Goal: Information Seeking & Learning: Check status

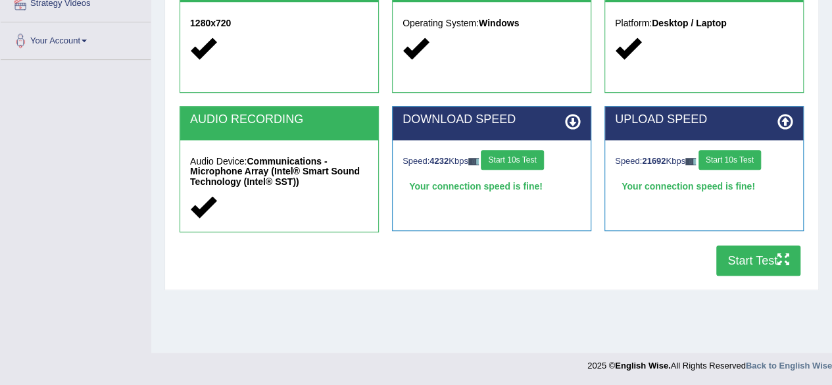
scroll to position [305, 0]
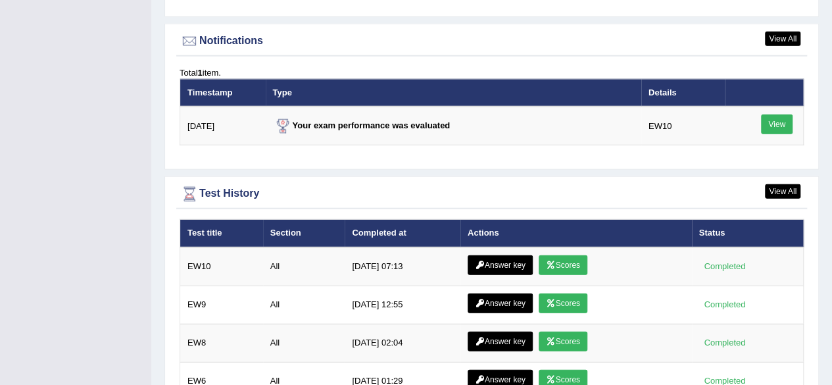
scroll to position [1592, 0]
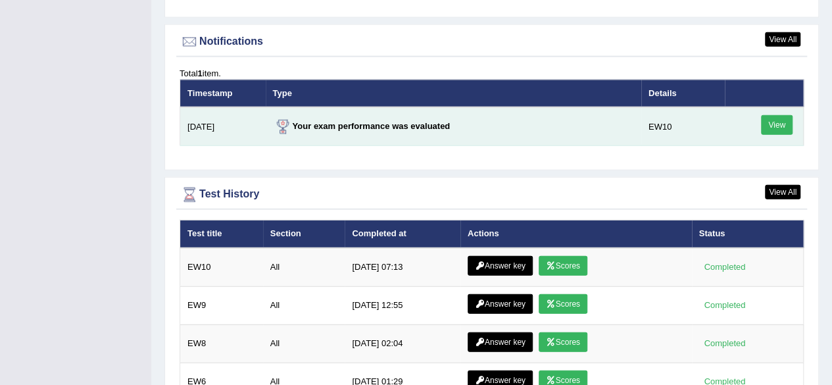
click at [771, 115] on link "View" at bounding box center [777, 125] width 32 height 20
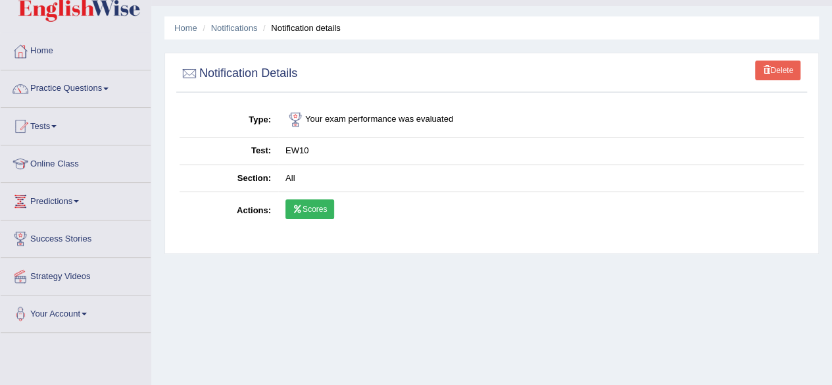
scroll to position [29, 0]
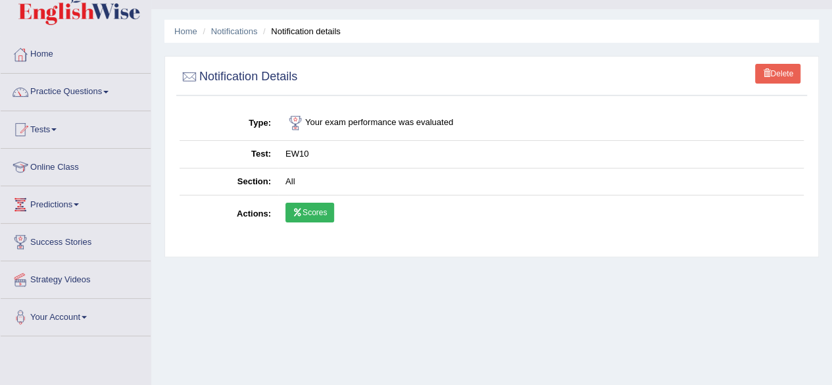
click at [306, 211] on link "Scores" at bounding box center [310, 213] width 49 height 20
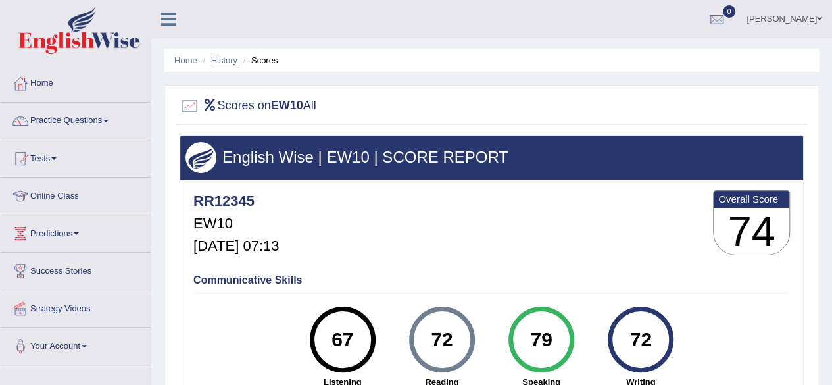
click at [232, 55] on link "History" at bounding box center [224, 60] width 26 height 10
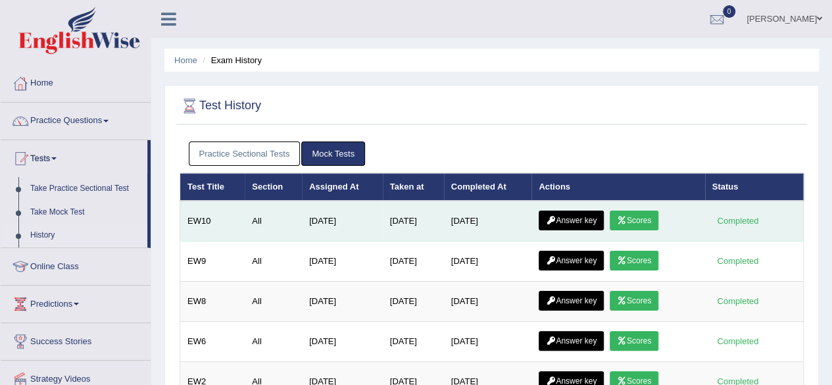
click at [590, 223] on link "Answer key" at bounding box center [571, 221] width 65 height 20
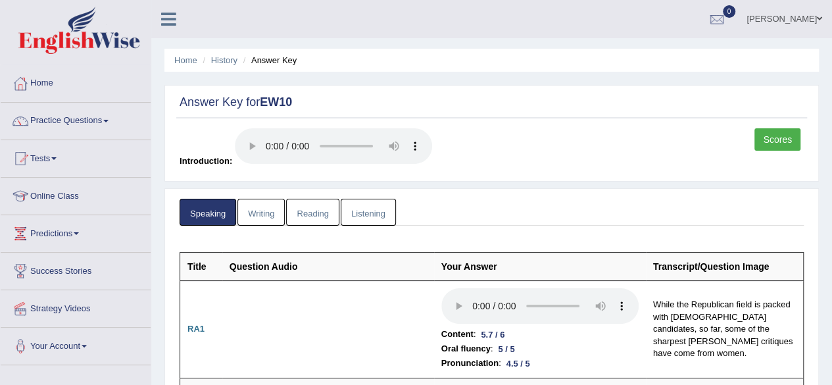
click at [374, 220] on link "Listening" at bounding box center [368, 212] width 55 height 27
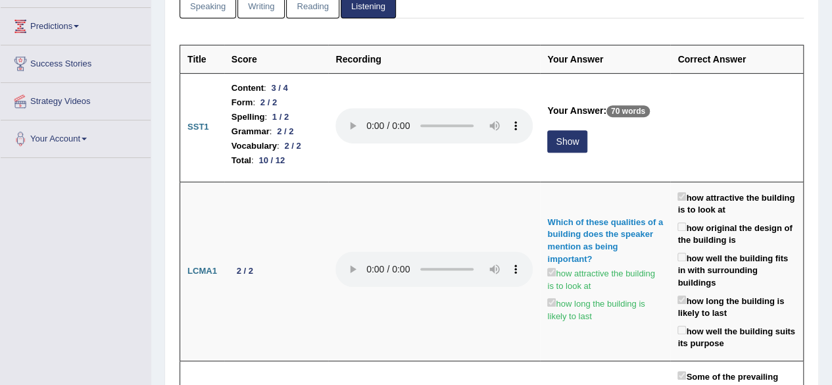
scroll to position [207, 0]
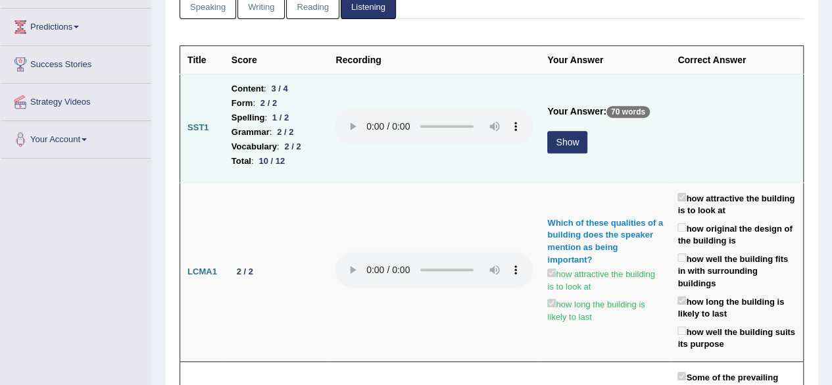
click at [553, 133] on button "Show" at bounding box center [567, 142] width 40 height 22
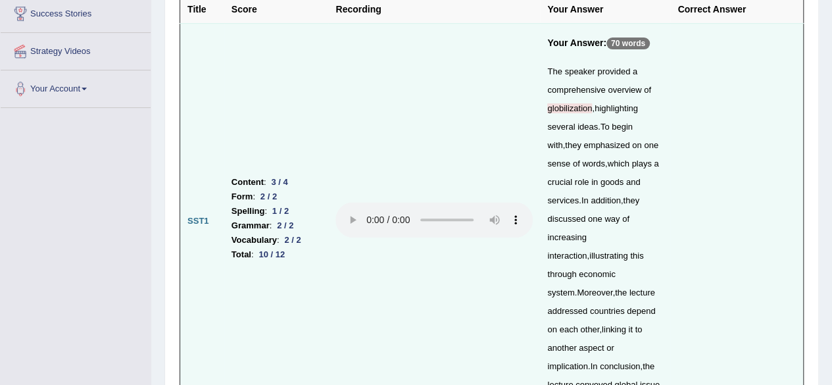
scroll to position [257, 0]
click at [470, 238] on td at bounding box center [434, 222] width 212 height 397
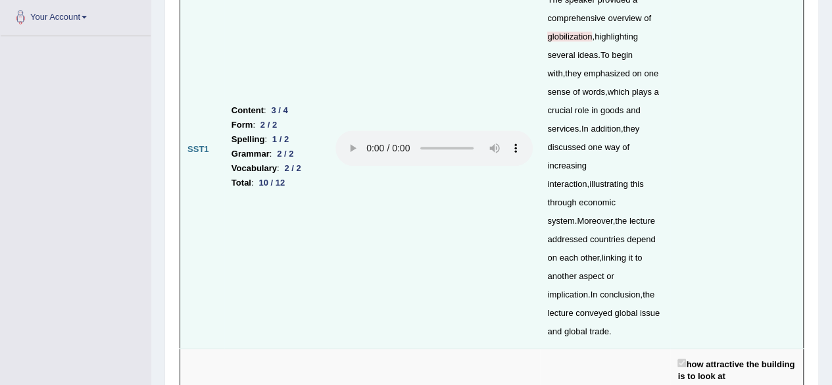
scroll to position [0, 0]
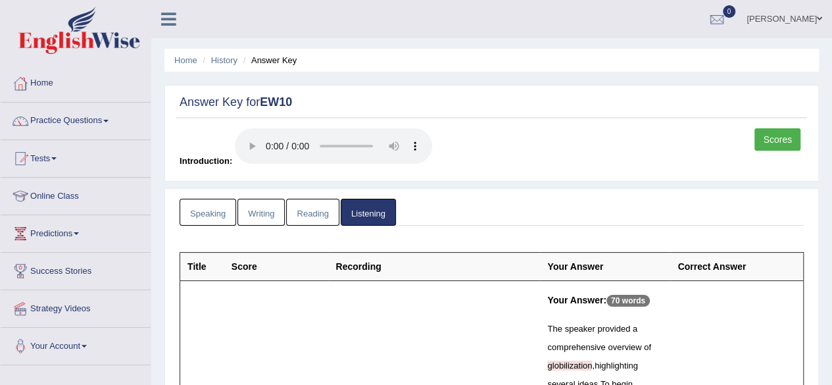
click at [266, 201] on link "Writing" at bounding box center [261, 212] width 47 height 27
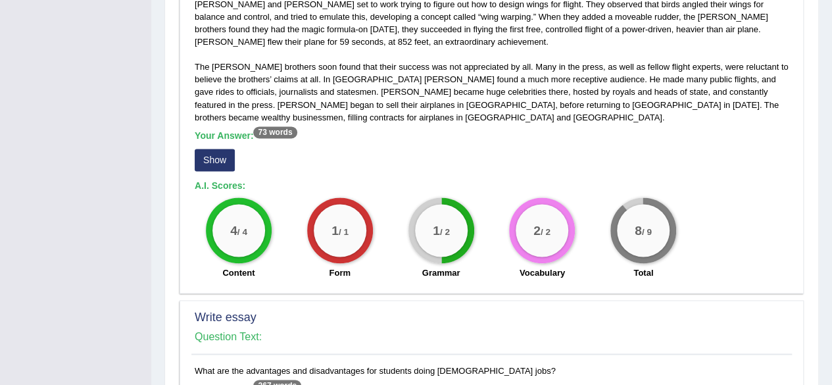
scroll to position [815, 0]
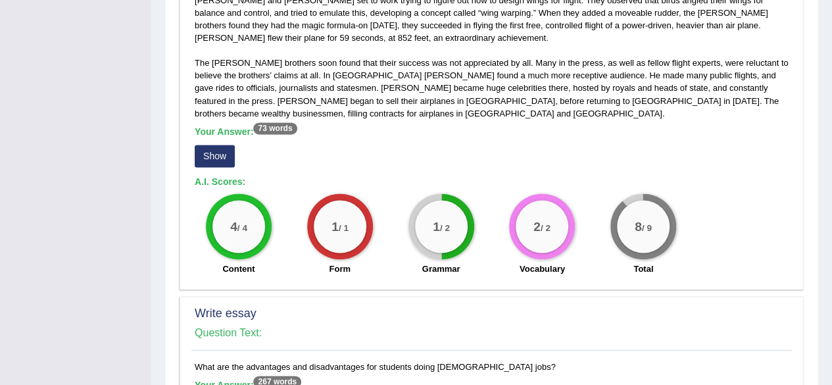
click at [220, 145] on button "Show" at bounding box center [215, 156] width 40 height 22
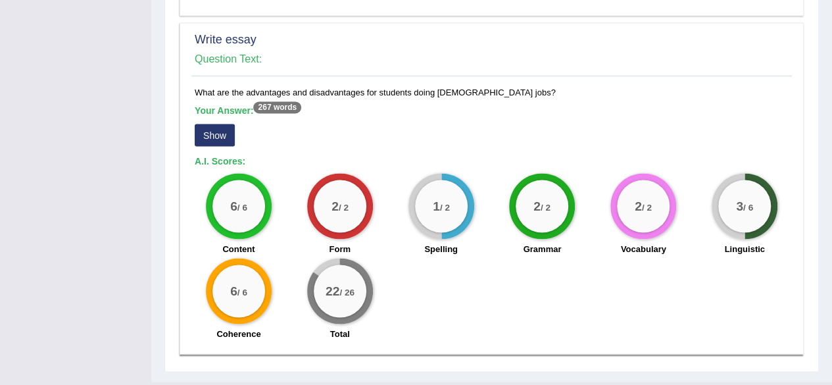
scroll to position [1115, 0]
click at [201, 123] on button "Show" at bounding box center [215, 134] width 40 height 22
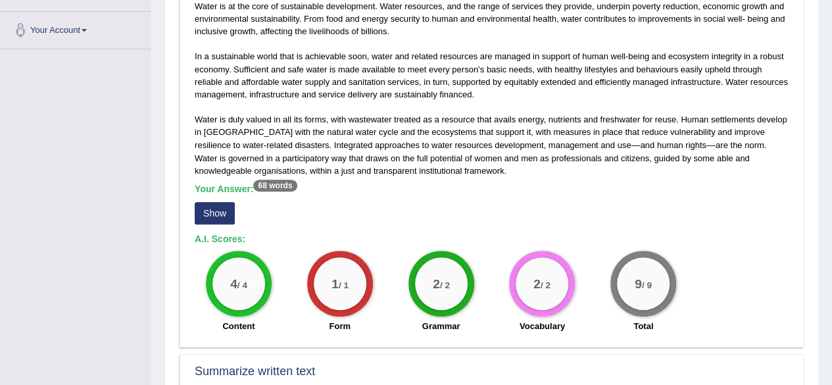
scroll to position [0, 0]
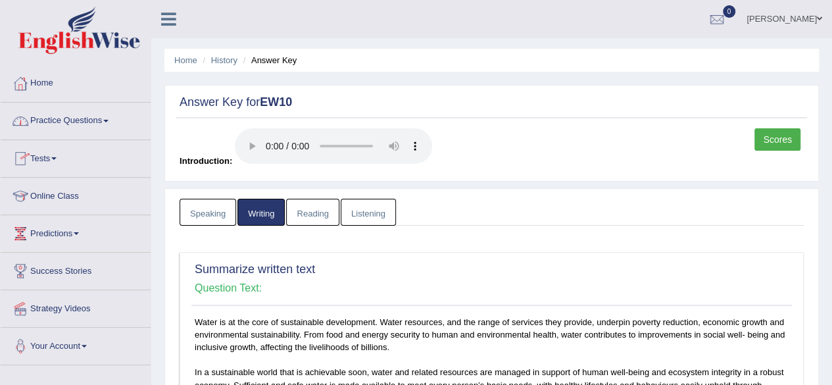
click at [307, 216] on link "Reading" at bounding box center [312, 212] width 53 height 27
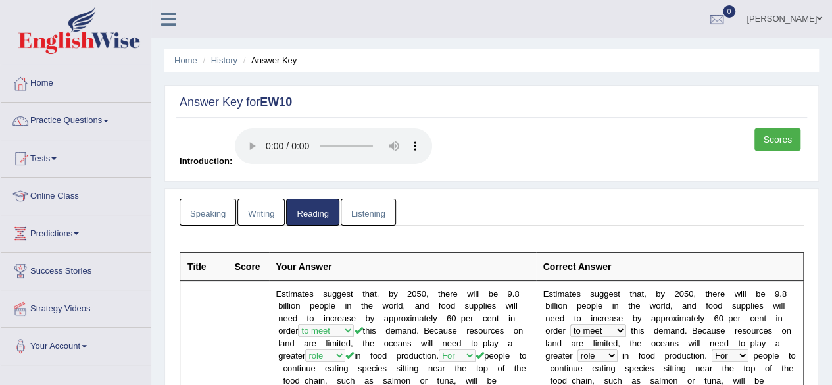
click at [355, 209] on link "Listening" at bounding box center [368, 212] width 55 height 27
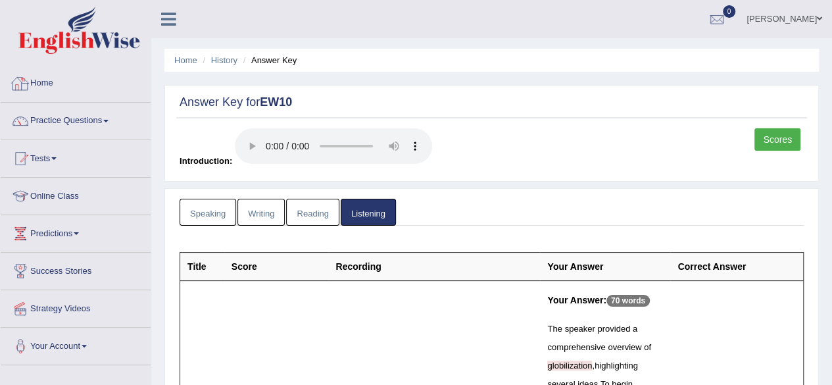
click at [40, 69] on link "Home" at bounding box center [76, 81] width 150 height 33
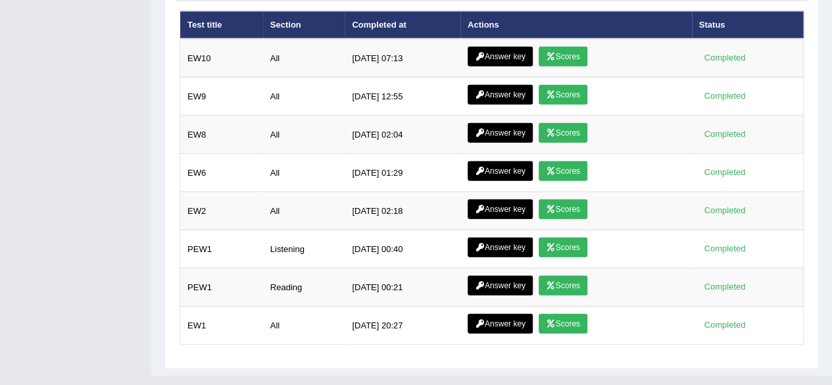
scroll to position [1632, 0]
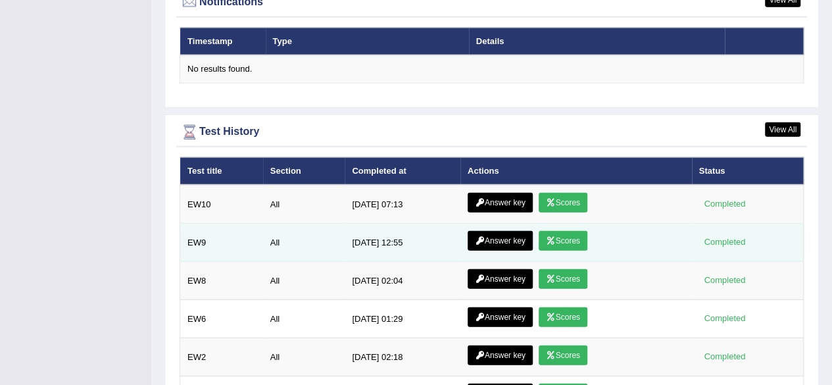
click at [552, 231] on link "Scores" at bounding box center [563, 241] width 49 height 20
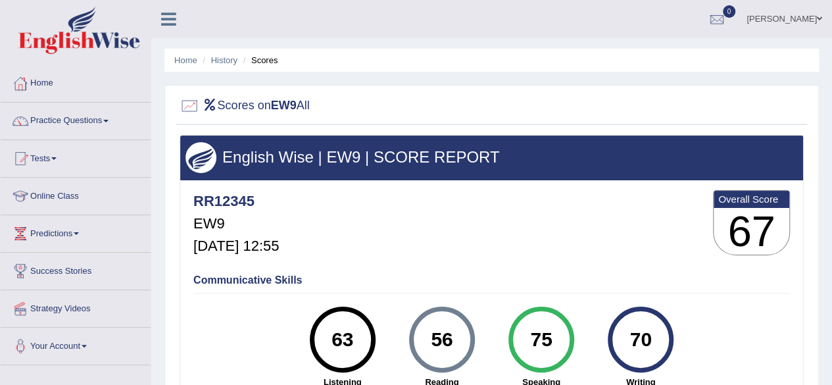
click at [259, 59] on li "Scores" at bounding box center [259, 60] width 38 height 13
click at [230, 59] on link "History" at bounding box center [224, 60] width 26 height 10
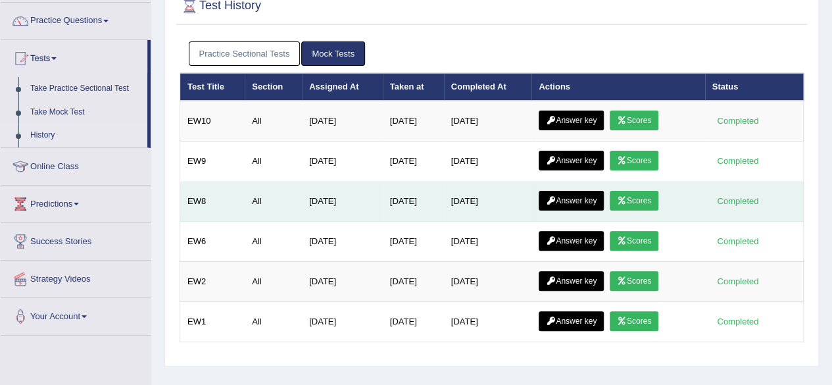
click at [636, 201] on link "Scores" at bounding box center [634, 201] width 49 height 20
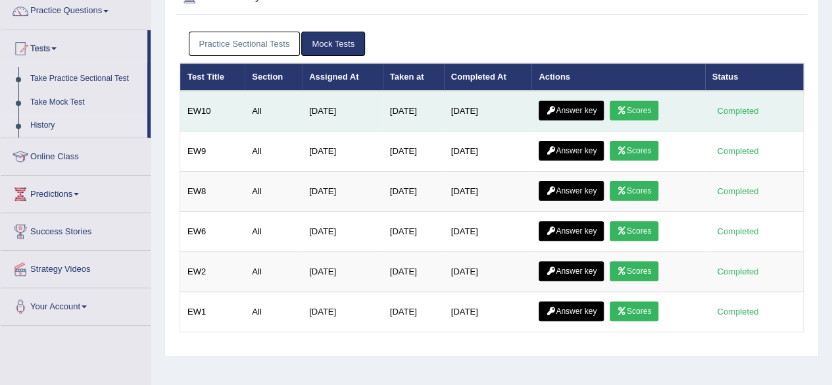
click at [644, 106] on link "Scores" at bounding box center [634, 111] width 49 height 20
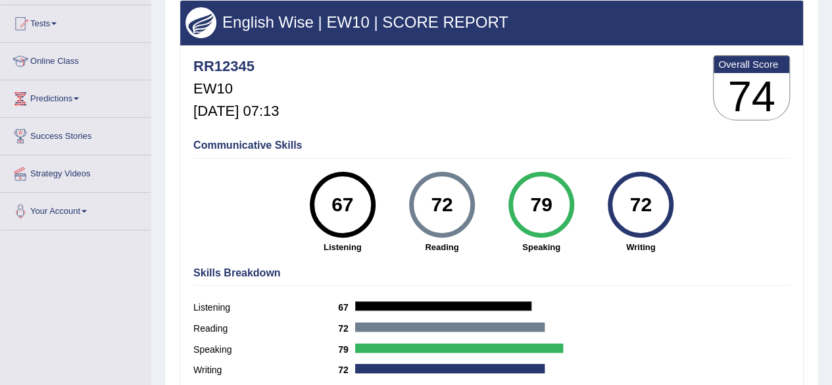
scroll to position [136, 0]
